Goal: Task Accomplishment & Management: Complete application form

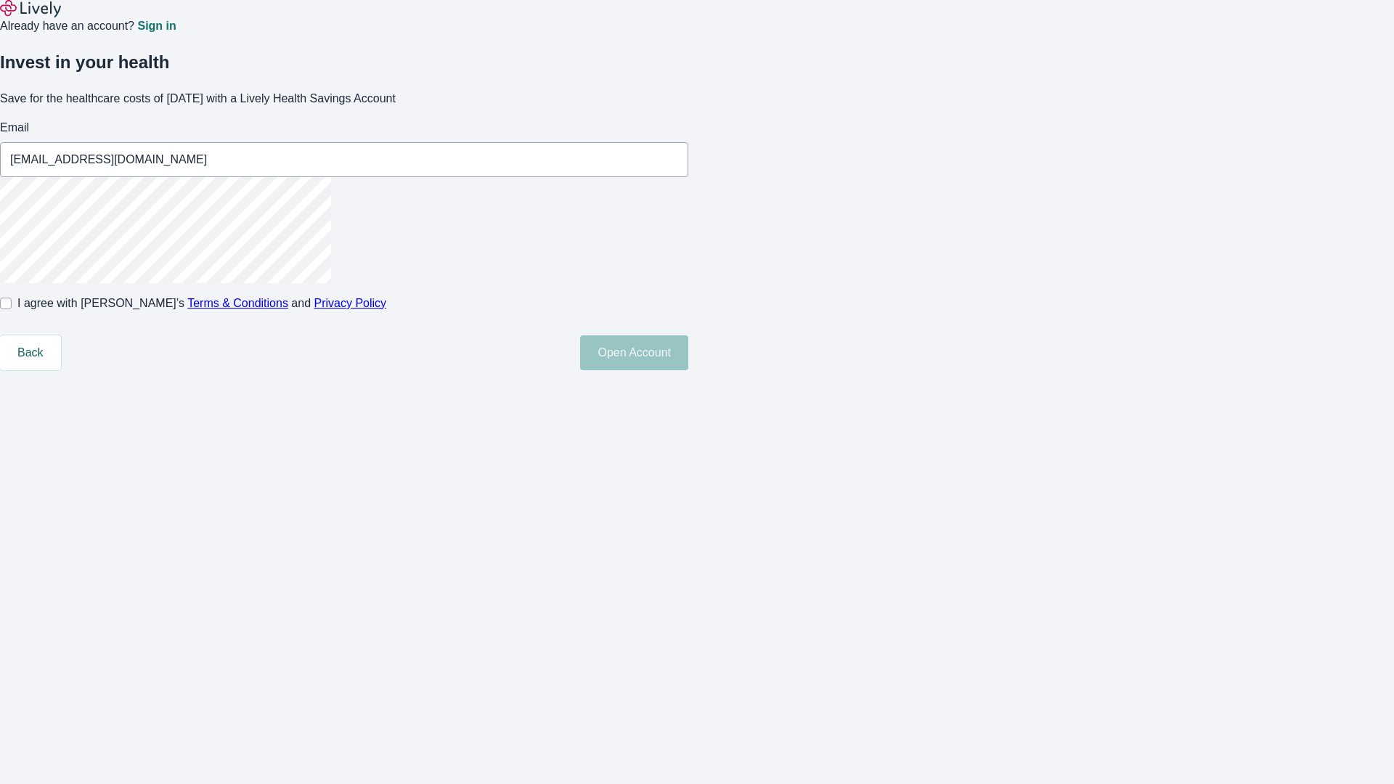
click at [12, 309] on input "I agree with Lively’s Terms & Conditions and Privacy Policy" at bounding box center [6, 304] width 12 height 12
checkbox input "true"
click at [688, 370] on button "Open Account" at bounding box center [634, 353] width 108 height 35
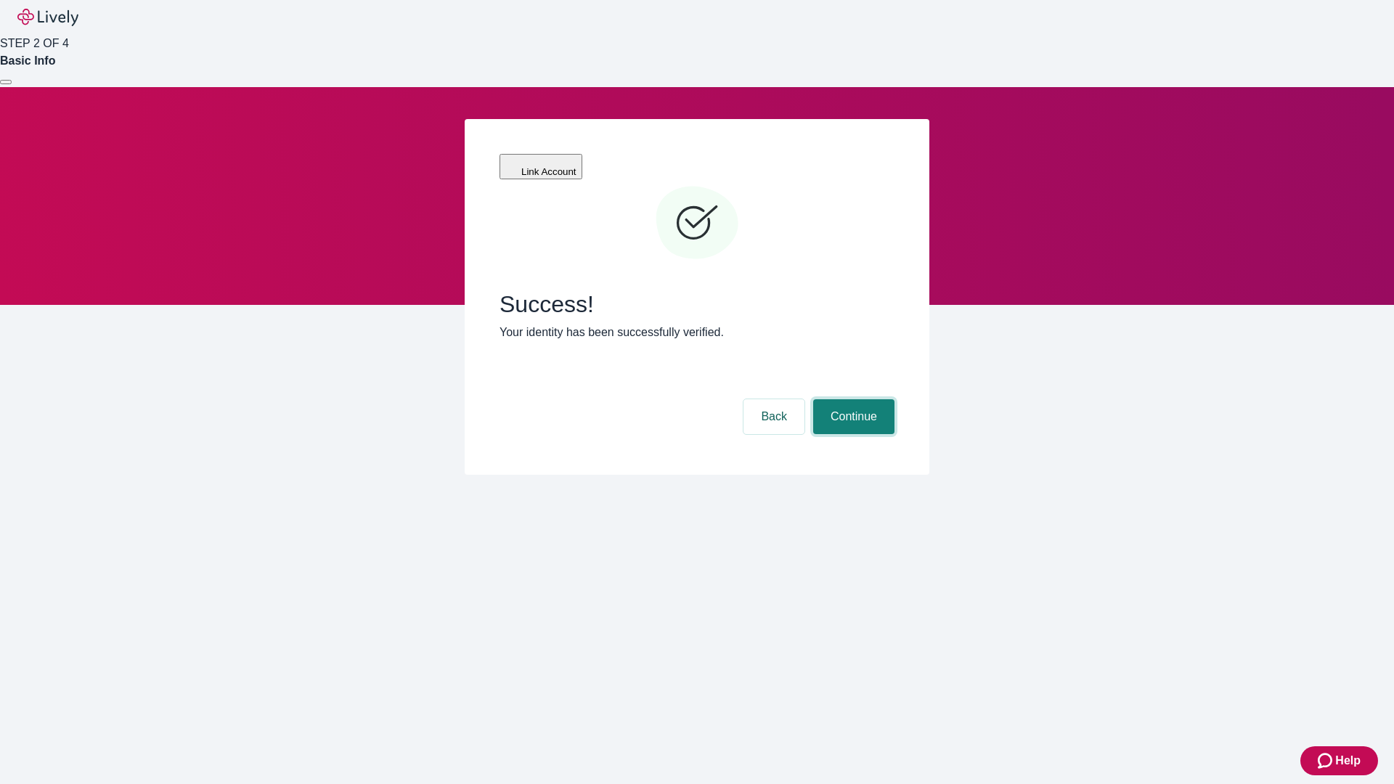
click at [852, 399] on button "Continue" at bounding box center [853, 416] width 81 height 35
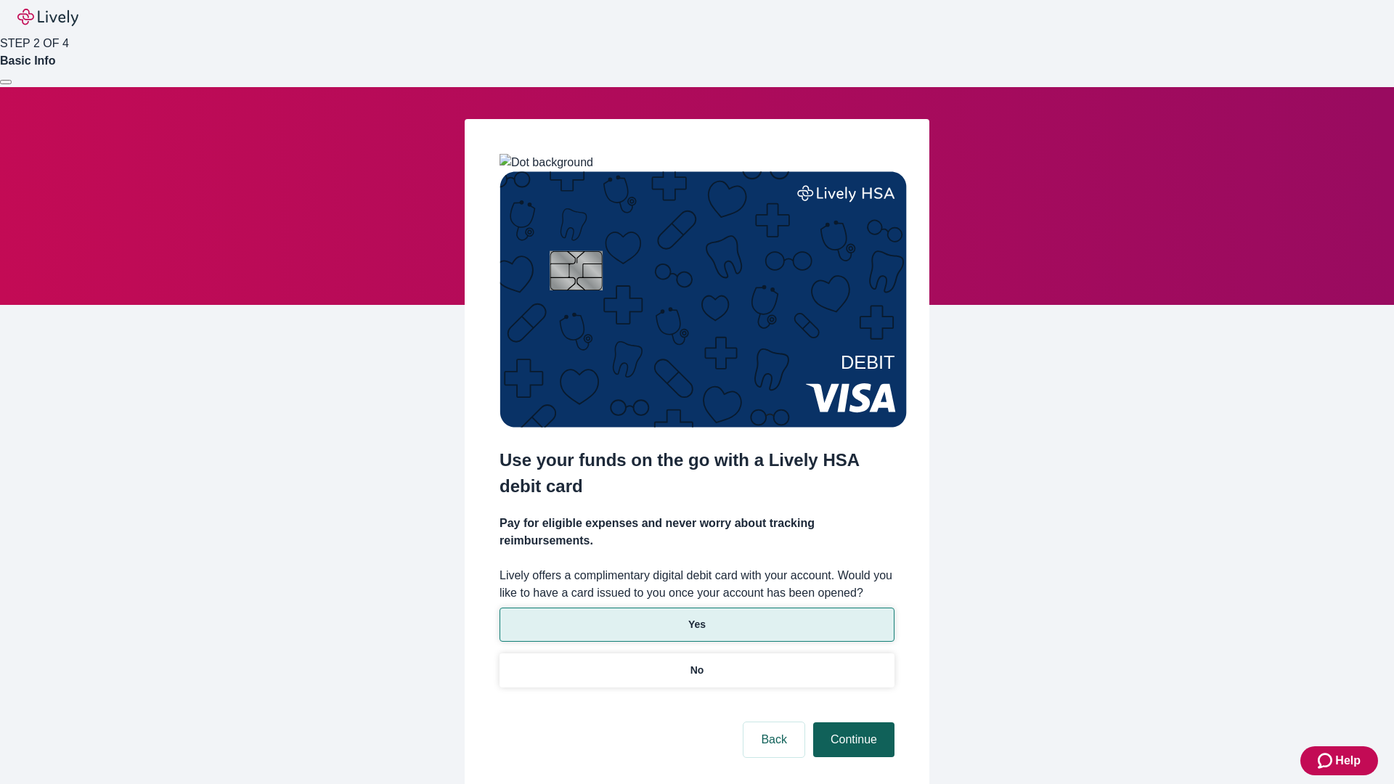
click at [696, 617] on p "Yes" at bounding box center [696, 624] width 17 height 15
click at [852, 723] on button "Continue" at bounding box center [853, 740] width 81 height 35
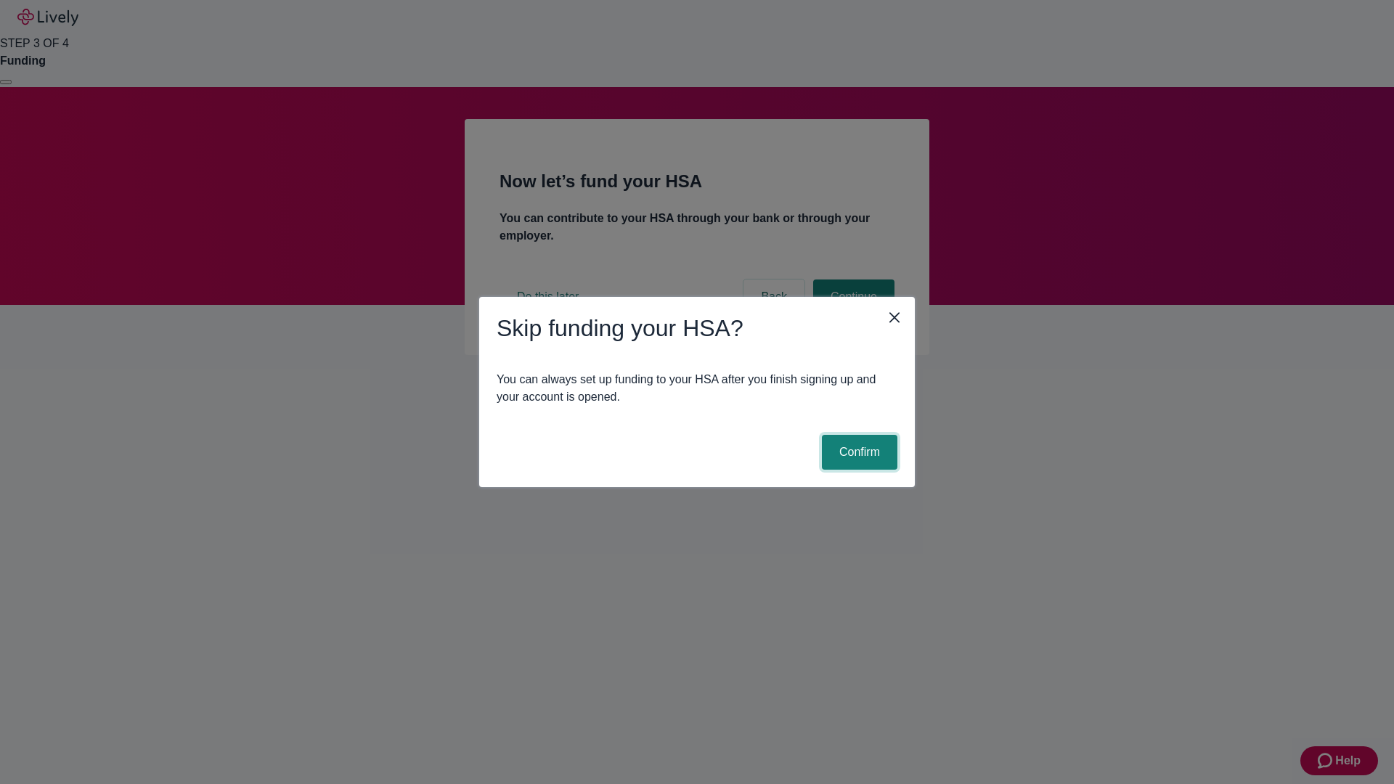
click at [858, 452] on button "Confirm" at bounding box center [860, 452] width 76 height 35
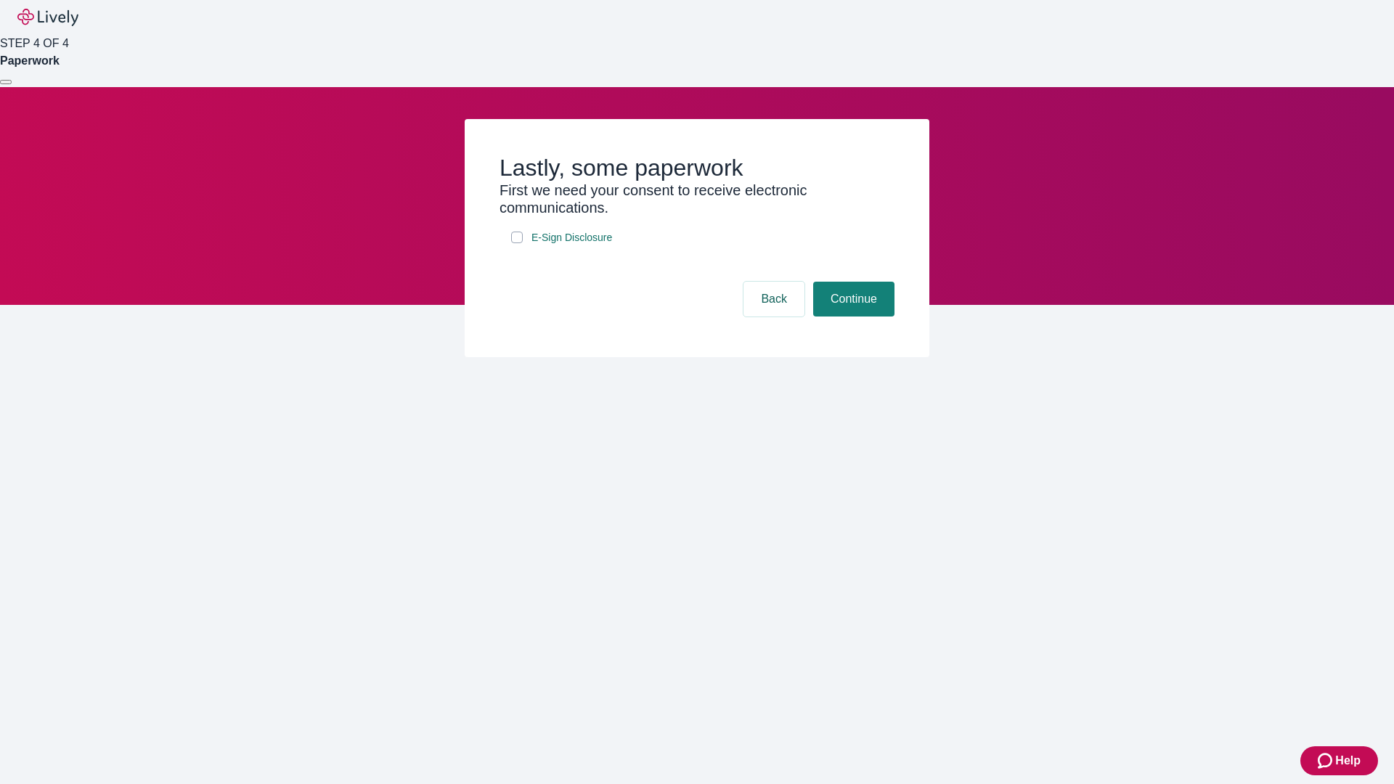
click at [517, 243] on input "E-Sign Disclosure" at bounding box center [517, 238] width 12 height 12
checkbox input "true"
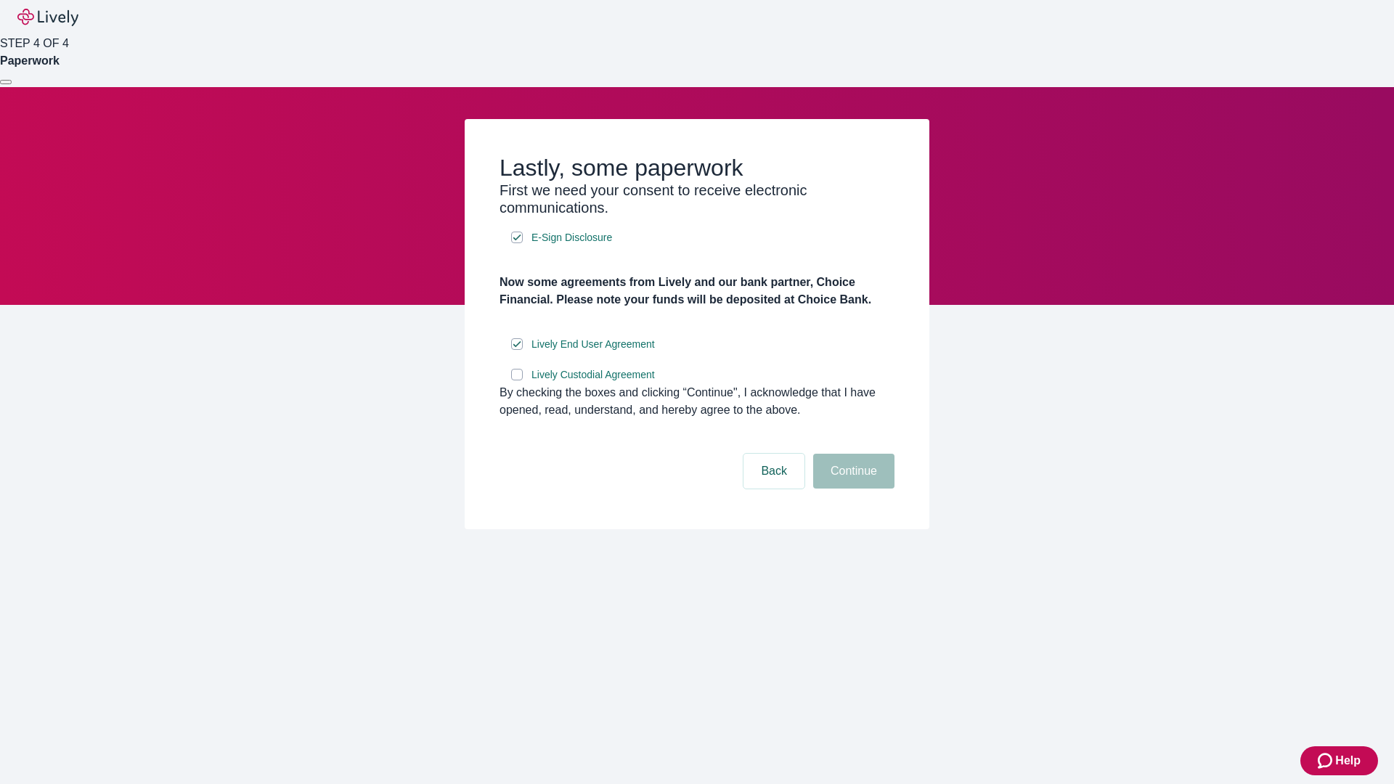
click at [517, 381] on input "Lively Custodial Agreement" at bounding box center [517, 375] width 12 height 12
checkbox input "true"
click at [852, 489] on button "Continue" at bounding box center [853, 471] width 81 height 35
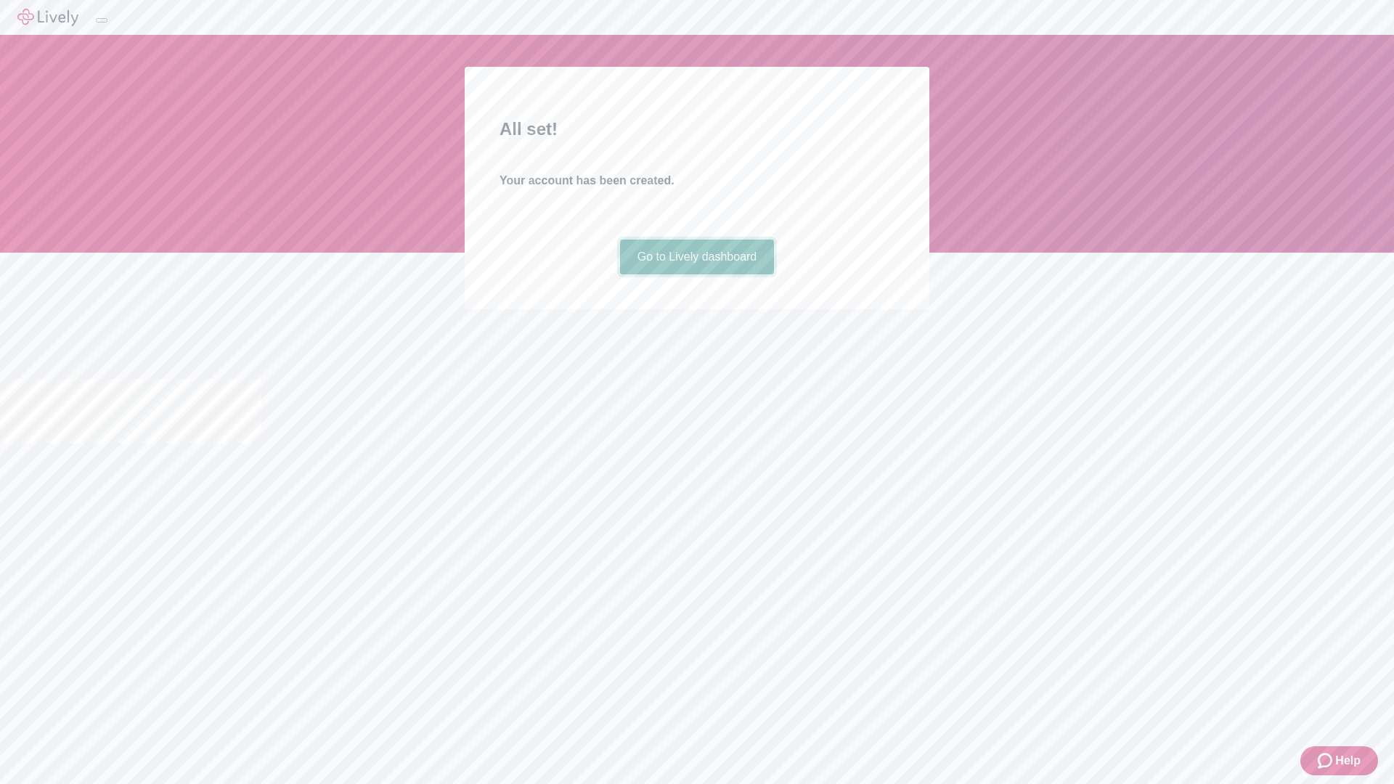
click at [696, 275] on link "Go to Lively dashboard" at bounding box center [697, 257] width 155 height 35
